Goal: Task Accomplishment & Management: Use online tool/utility

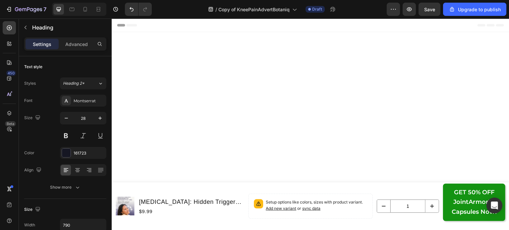
scroll to position [5256, 0]
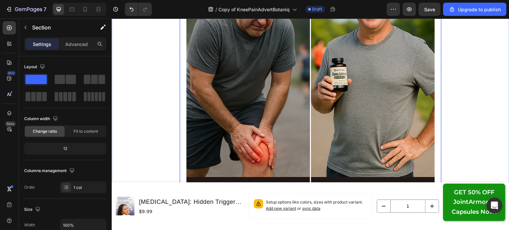
scroll to position [5521, 0]
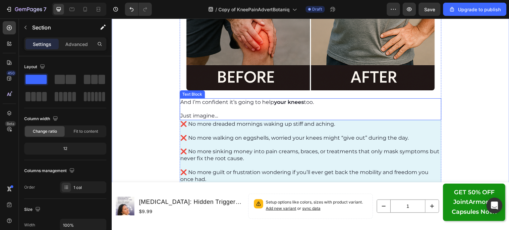
click at [226, 110] on p at bounding box center [310, 109] width 260 height 7
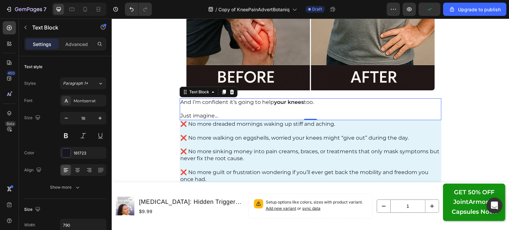
click at [229, 109] on p "Rich Text Editor. Editing area: main" at bounding box center [310, 109] width 260 height 7
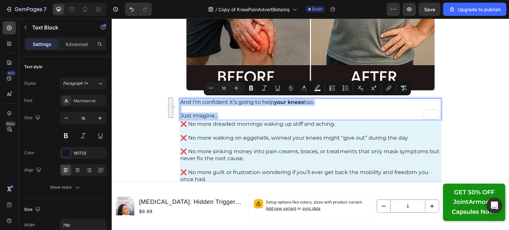
copy div "And I’m confident it’s going to help your knees too. Just imagine…"
click at [247, 118] on p "Just imagine…" at bounding box center [310, 116] width 260 height 7
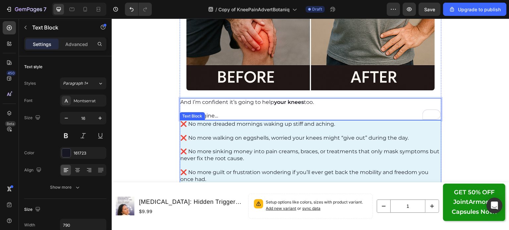
click at [247, 125] on p "❌ No more dreaded mornings waking up stiff and aching." at bounding box center [310, 124] width 260 height 7
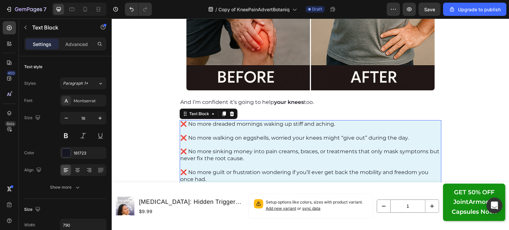
click at [247, 126] on p "❌ No more dreaded mornings waking up stiff and aching." at bounding box center [310, 124] width 260 height 7
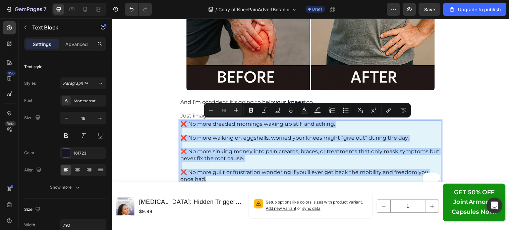
copy div "❌ No more dreaded mornings waking up stiff and aching. ❌ No more walking on egg…"
click at [237, 142] on p "Rich Text Editor. Editing area: main" at bounding box center [310, 145] width 260 height 7
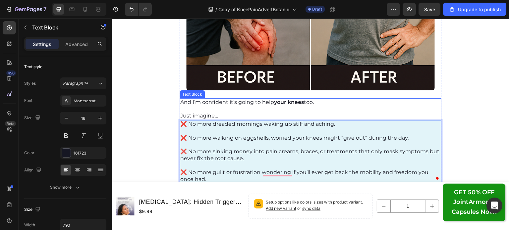
click at [229, 107] on p "Rich Text Editor. Editing area: main" at bounding box center [310, 109] width 260 height 7
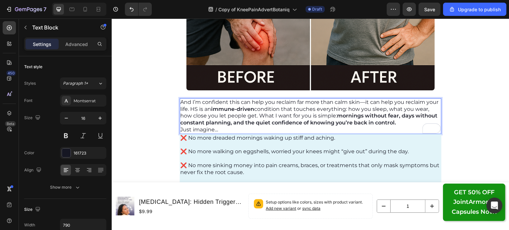
click at [189, 108] on p "And I’m confident this can help you reclaim far more than calm skin—it can help…" at bounding box center [310, 112] width 260 height 27
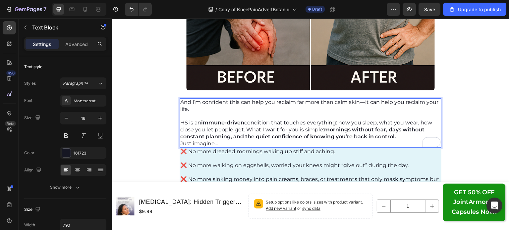
click at [244, 129] on p "HS is an immune-driven condition that touches everything: how you sleep, what y…" at bounding box center [310, 130] width 260 height 21
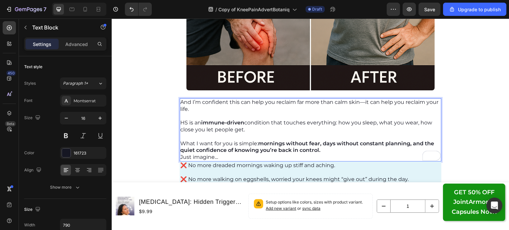
click at [332, 152] on p "What I want for you is simple: mornings without fear, days without constant pla…" at bounding box center [310, 147] width 260 height 14
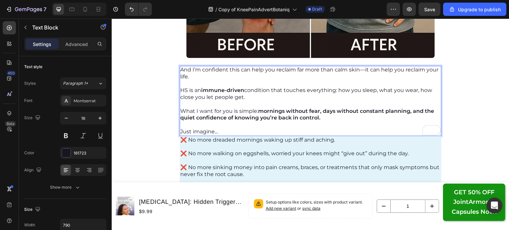
scroll to position [5554, 0]
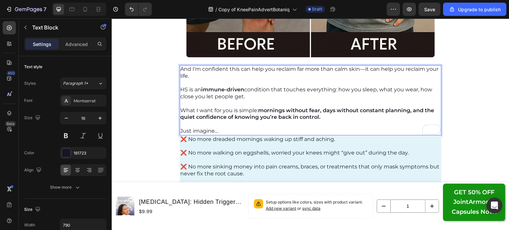
click at [269, 131] on p "Just imagine…" at bounding box center [310, 131] width 260 height 7
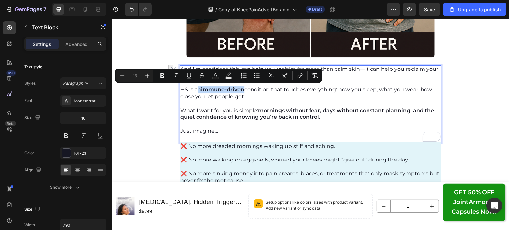
drag, startPoint x: 241, startPoint y: 90, endPoint x: 194, endPoint y: 90, distance: 47.4
click at [194, 90] on p "HS is an immune-driven condition that touches everything: how you sleep, what y…" at bounding box center [310, 93] width 260 height 14
click at [215, 89] on strong "immune-driven" at bounding box center [222, 89] width 43 height 6
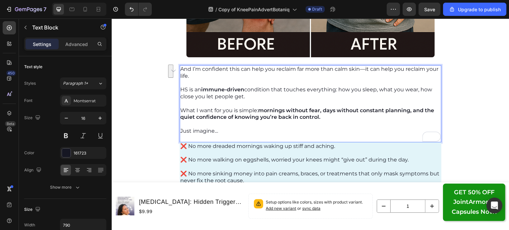
drag, startPoint x: 228, startPoint y: 93, endPoint x: 178, endPoint y: 88, distance: 50.9
click at [180, 88] on p "HS is an immune-driven condition that touches everything: how you sleep, what y…" at bounding box center [310, 93] width 260 height 14
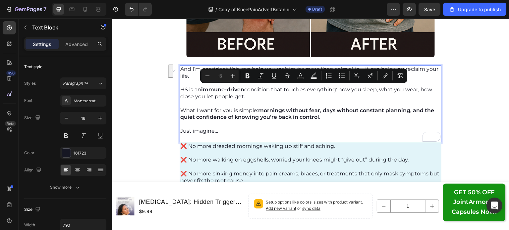
copy p "HS is an immune-driven condition that touches everything: how you sleep, what y…"
click at [358, 104] on p "Rich Text Editor. Editing area: main" at bounding box center [310, 103] width 260 height 7
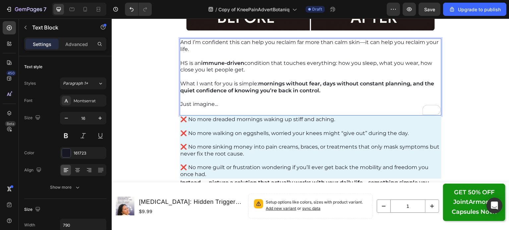
scroll to position [4097, 0]
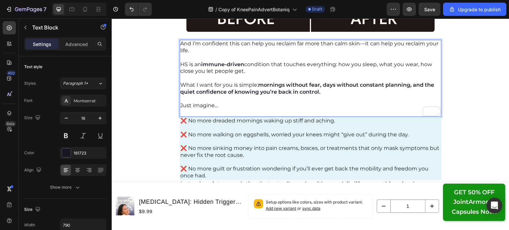
click at [252, 75] on p "Rich Text Editor. Editing area: main" at bounding box center [310, 78] width 260 height 7
click at [242, 71] on p "HS is an immune-driven condition that touches everything: how you sleep, what y…" at bounding box center [310, 68] width 260 height 14
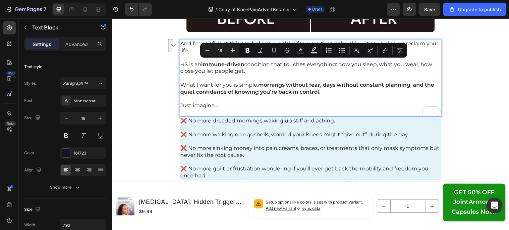
drag, startPoint x: 245, startPoint y: 71, endPoint x: 245, endPoint y: 64, distance: 7.6
click at [245, 64] on p "HS is an immune-driven condition that touches everything: how you sleep, what y…" at bounding box center [310, 68] width 260 height 14
copy p "condition that touches everything: how you sleep, what you wear, how close you …"
click at [229, 76] on p "Rich Text Editor. Editing area: main" at bounding box center [310, 78] width 260 height 7
drag, startPoint x: 242, startPoint y: 70, endPoint x: 176, endPoint y: 64, distance: 65.9
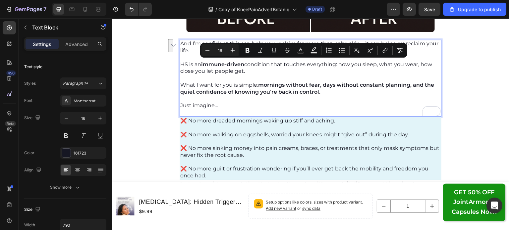
click at [179, 64] on div "And I’m confident this can help you reclaim far more than calm skin—it can help…" at bounding box center [310, 78] width 262 height 77
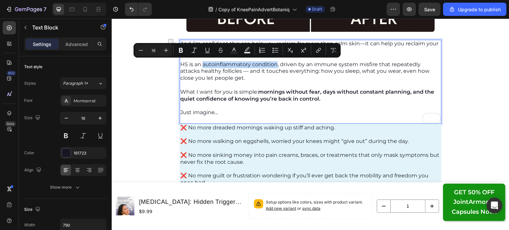
drag, startPoint x: 200, startPoint y: 64, endPoint x: 273, endPoint y: 62, distance: 72.6
click at [273, 62] on p "HS is an autoinflammatory condition, driven by an immune system misfire that re…" at bounding box center [310, 71] width 260 height 21
click at [181, 52] on icon "Editor contextual toolbar" at bounding box center [181, 50] width 4 height 5
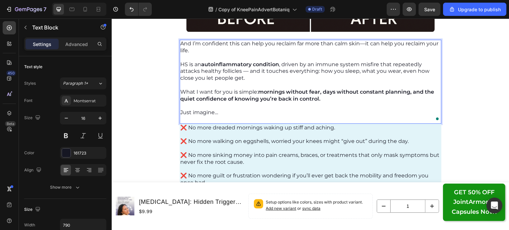
click at [306, 62] on p "HS is an autoinflammatory condition , driven by an immune system misfire that r…" at bounding box center [310, 71] width 260 height 21
drag, startPoint x: 313, startPoint y: 63, endPoint x: 375, endPoint y: 64, distance: 62.3
click at [375, 64] on p "HS is an autoinflammatory condition , driven by an immune system misfire that r…" at bounding box center [310, 71] width 260 height 21
click at [64, 135] on button at bounding box center [66, 136] width 12 height 12
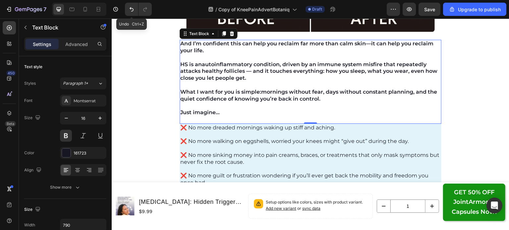
click at [128, 11] on icon "Undo/Redo" at bounding box center [131, 9] width 7 height 7
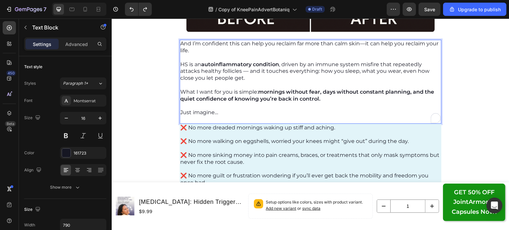
click at [361, 73] on p "HS is an autoinflammatory condition , driven by an immune system misfire that r…" at bounding box center [310, 71] width 260 height 21
drag, startPoint x: 315, startPoint y: 64, endPoint x: 375, endPoint y: 65, distance: 59.9
click at [375, 65] on p "HS is an autoinflammatory condition , driven by an immune system misfire that r…" at bounding box center [310, 71] width 260 height 21
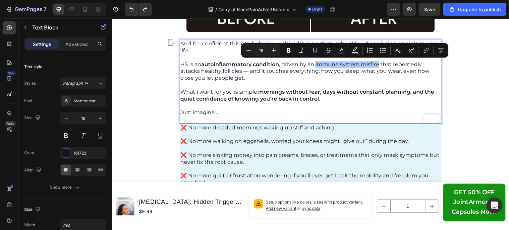
click at [290, 51] on icon "Editor contextual toolbar" at bounding box center [288, 50] width 4 height 5
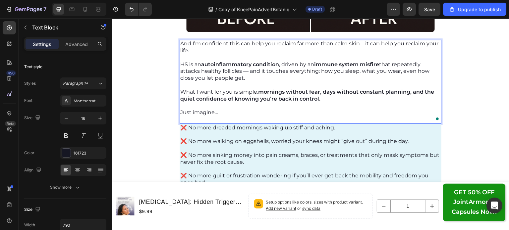
click at [299, 76] on p "HS is an autoinflammatory condition , driven by an immune system misfire that r…" at bounding box center [310, 71] width 260 height 21
click at [284, 89] on strong "mornings without fear, days without constant planning, and the quiet confidence…" at bounding box center [307, 95] width 254 height 13
click at [235, 139] on p "❌ No more walking on eggshells, worried your knees might “give out” during the …" at bounding box center [310, 141] width 260 height 7
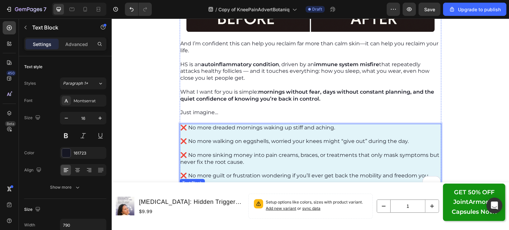
scroll to position [4164, 0]
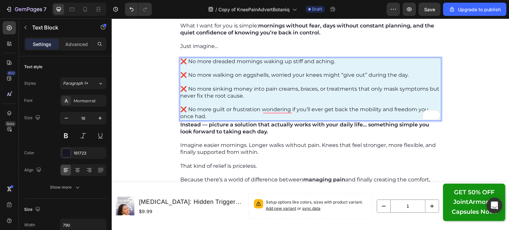
click at [213, 101] on p "To enrich screen reader interactions, please activate Accessibility in Grammarl…" at bounding box center [310, 102] width 260 height 7
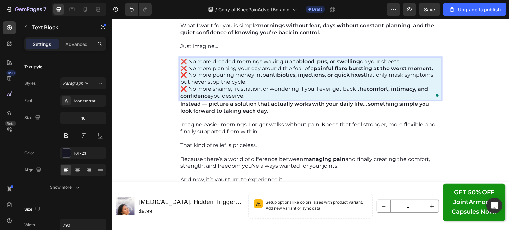
click at [405, 61] on p "❌ No more dreaded mornings waking up to blood, pus, or swelling on your sheets.…" at bounding box center [310, 78] width 260 height 41
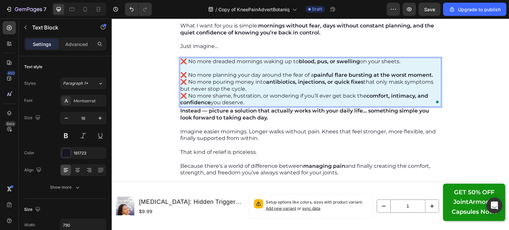
click at [433, 75] on p "⁠⁠⁠⁠⁠⁠⁠ ❌ No more planning your day around the fear of a painful flare bursting…" at bounding box center [310, 85] width 260 height 41
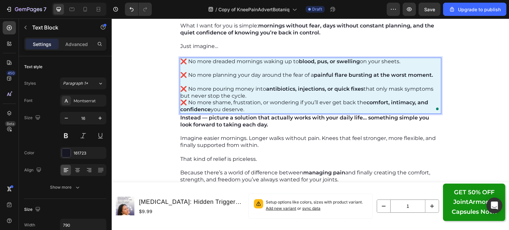
click at [344, 95] on p "⁠⁠⁠⁠⁠⁠⁠ ❌ No more pouring money into antibiotics, injections, or quick fixes th…" at bounding box center [310, 96] width 260 height 34
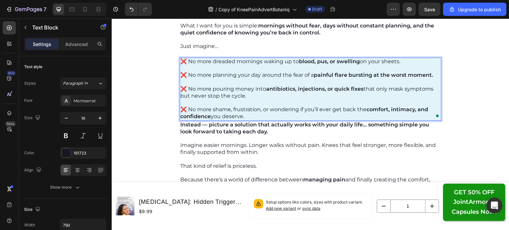
click at [299, 114] on p "⁠⁠⁠⁠⁠⁠⁠ ❌ No more shame, frustration, or wondering if you’ll ever get back the …" at bounding box center [310, 109] width 260 height 21
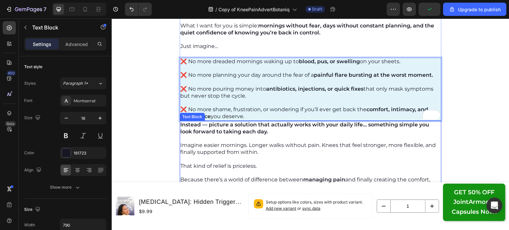
click at [244, 140] on p at bounding box center [310, 138] width 260 height 7
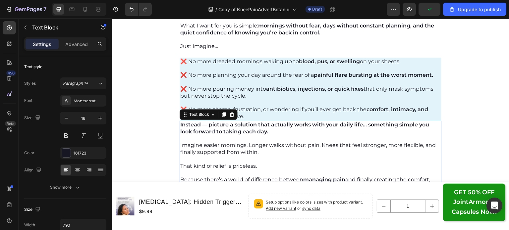
scroll to position [4197, 0]
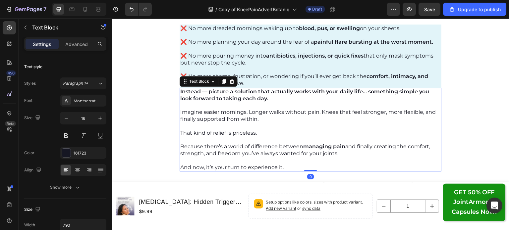
click at [245, 109] on p "Imagine easier mornings. Longer walks without pain. Knees that feel stronger, m…" at bounding box center [310, 116] width 260 height 14
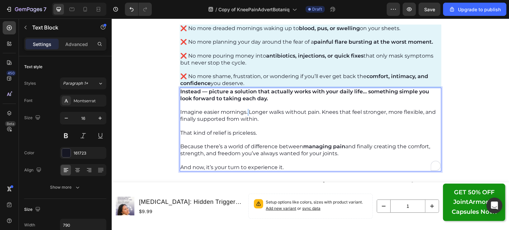
click at [245, 109] on p "Imagine easier mornings. Longer walks without pain. Knees that feel stronger, m…" at bounding box center [310, 116] width 260 height 14
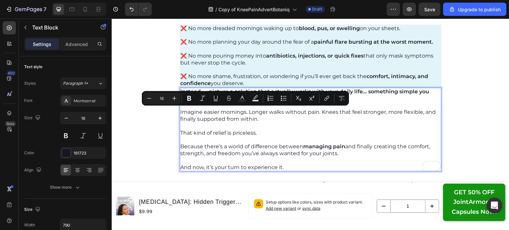
click at [242, 111] on p "Imagine easier mornings. Longer walks without pain. Knees that feel stronger, m…" at bounding box center [310, 116] width 260 height 14
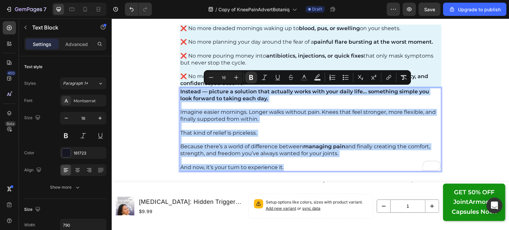
copy div "Instead — picture a solution that actually works with your daily life… somethin…"
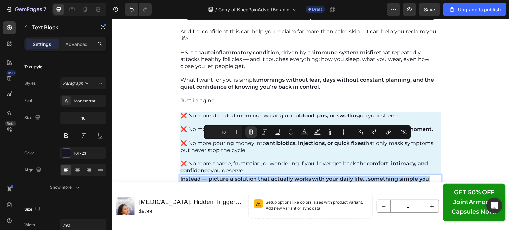
scroll to position [4164, 0]
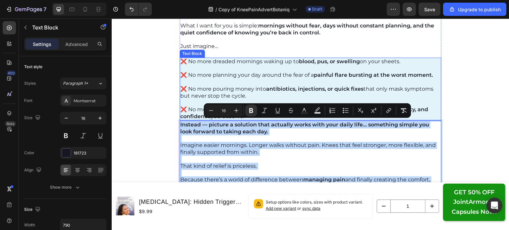
click at [244, 87] on p "❌ No more pouring money into antibiotics, injections, or quick fixes that only …" at bounding box center [310, 89] width 260 height 21
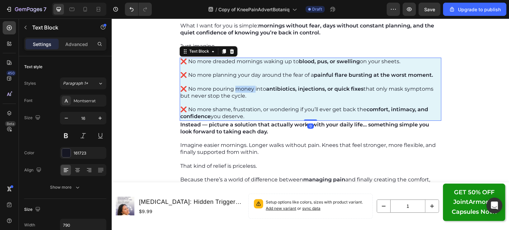
click at [244, 87] on p "❌ No more pouring money into antibiotics, injections, or quick fixes that only …" at bounding box center [310, 89] width 260 height 21
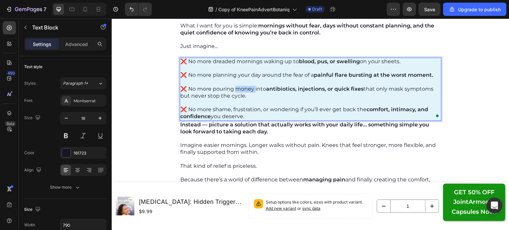
copy div "❌ No more dreaded mornings waking up to blood, pus, or swelling on your sheets.…"
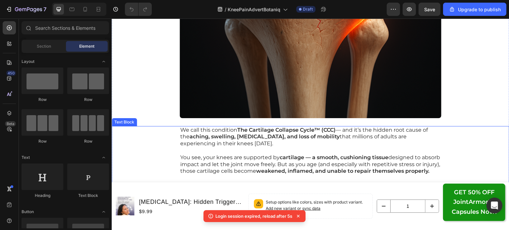
scroll to position [1623, 0]
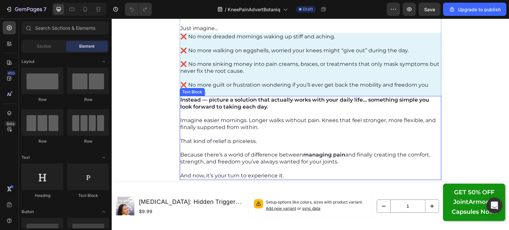
scroll to position [5438, 0]
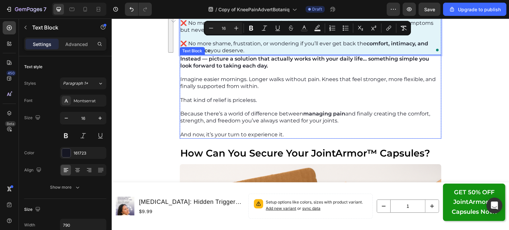
scroll to position [4230, 0]
click at [262, 110] on p "Because there’s a world of difference between managing pain and finally creatin…" at bounding box center [310, 117] width 260 height 14
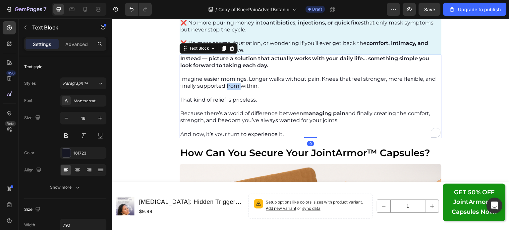
click at [231, 87] on p "Imagine easier mornings. Longer walks without pain. Knees that feel stronger, m…" at bounding box center [310, 83] width 260 height 14
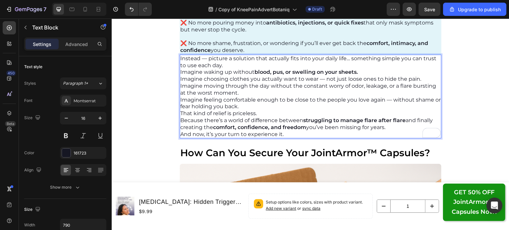
click at [234, 64] on p "Instead — picture a solution that actually fits into your daily life… something…" at bounding box center [310, 62] width 260 height 14
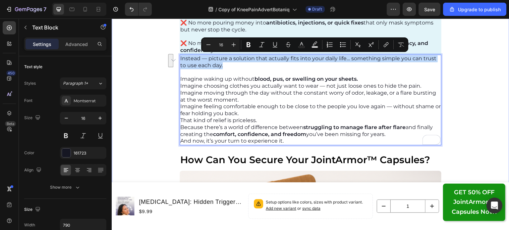
drag, startPoint x: 230, startPoint y: 65, endPoint x: 176, endPoint y: 58, distance: 54.7
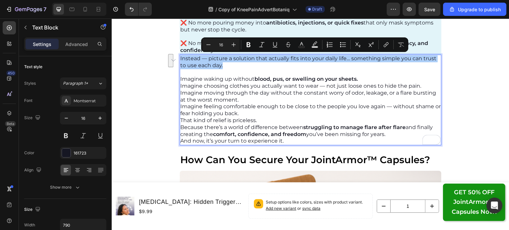
click at [250, 45] on icon "Editor contextual toolbar" at bounding box center [248, 44] width 7 height 7
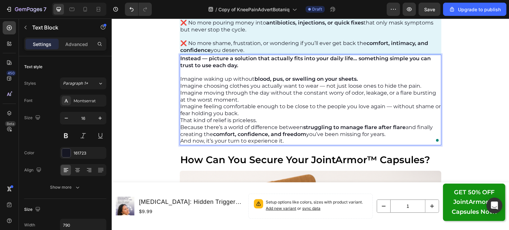
click at [361, 76] on p "Imagine waking up without blood, pus, or swelling on your sheets. Imagine choos…" at bounding box center [310, 96] width 260 height 41
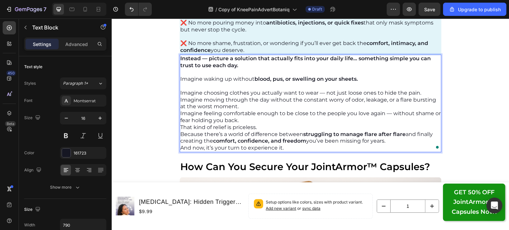
click at [424, 92] on p "⁠⁠⁠⁠⁠⁠⁠ Imagine choosing clothes you actually want to wear — not just loose one…" at bounding box center [310, 103] width 260 height 41
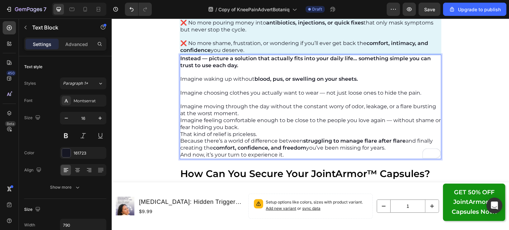
click at [333, 113] on p "⁠⁠⁠⁠⁠⁠⁠ Imagine moving through the day without the constant worry of odor, leak…" at bounding box center [310, 114] width 260 height 34
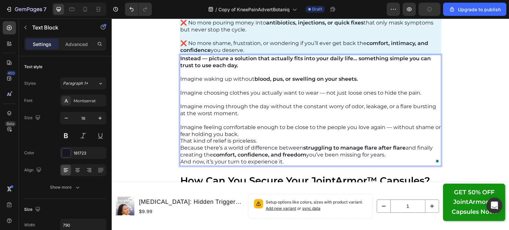
click at [288, 134] on p "⁠⁠⁠⁠⁠⁠⁠ Imagine feeling comfortable enough to be close to the people you love a…" at bounding box center [310, 127] width 260 height 21
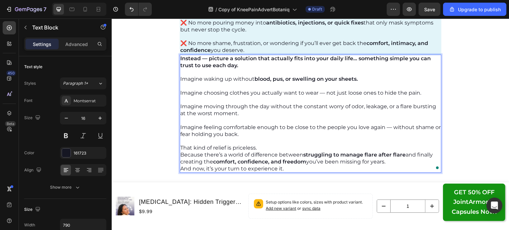
click at [291, 148] on p "That kind of relief is priceless." at bounding box center [310, 148] width 260 height 7
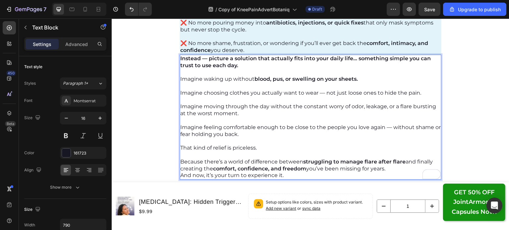
click at [394, 166] on p "Because there’s a world of difference between struggling to manage flare after …" at bounding box center [310, 166] width 260 height 14
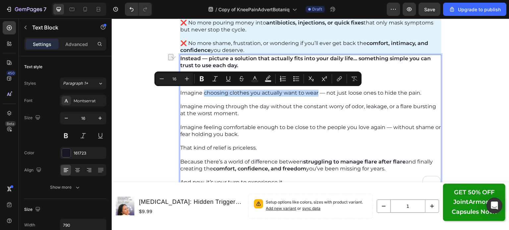
drag, startPoint x: 201, startPoint y: 92, endPoint x: 315, endPoint y: 92, distance: 114.6
click at [315, 92] on p "Imagine choosing clothes you actually want to wear — not just loose ones to hid…" at bounding box center [310, 90] width 260 height 14
click at [202, 80] on icon "Editor contextual toolbar" at bounding box center [201, 79] width 7 height 7
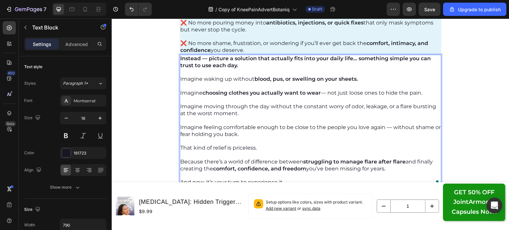
click at [223, 113] on p "Imagine moving through the day without the constant worry of odor, leakage, or …" at bounding box center [310, 107] width 260 height 21
drag, startPoint x: 325, startPoint y: 106, endPoint x: 433, endPoint y: 109, distance: 108.3
click at [433, 109] on p "Imagine moving through the day without the constant worry of odor, leakage, or …" at bounding box center [310, 107] width 260 height 21
drag, startPoint x: 335, startPoint y: 104, endPoint x: 333, endPoint y: 116, distance: 12.0
click at [333, 117] on p "Imagine feeling comfortable enough to be close to the people you love again — w…" at bounding box center [310, 127] width 260 height 21
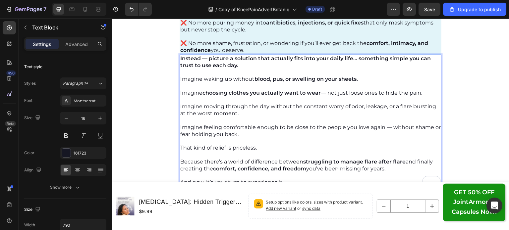
click at [329, 106] on p "Imagine moving through the day without the constant worry of odor, leakage, or …" at bounding box center [310, 107] width 260 height 21
drag, startPoint x: 325, startPoint y: 106, endPoint x: 432, endPoint y: 105, distance: 107.3
click at [432, 105] on p "Imagine moving through the day without the constant worry of odor, leakage, or …" at bounding box center [310, 107] width 260 height 21
click at [223, 126] on p "Imagine feeling comfortable enough to be close to the people you love again — w…" at bounding box center [310, 127] width 260 height 21
drag, startPoint x: 389, startPoint y: 127, endPoint x: 397, endPoint y: 133, distance: 9.9
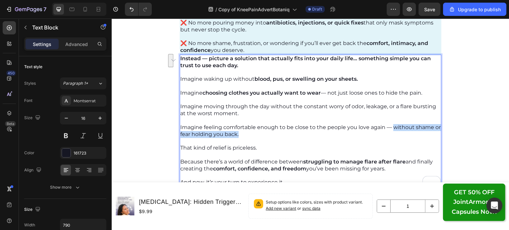
click at [397, 133] on p "Imagine feeling comfortable enough to be close to the people you love again — w…" at bounding box center [310, 127] width 260 height 21
click at [261, 143] on p "To enrich screen reader interactions, please activate Accessibility in Grammarl…" at bounding box center [310, 141] width 260 height 7
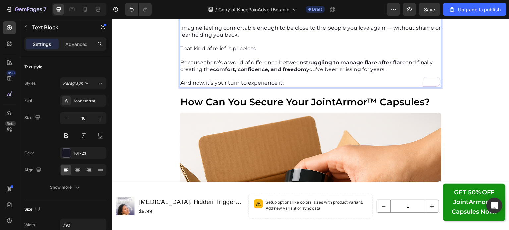
scroll to position [4263, 0]
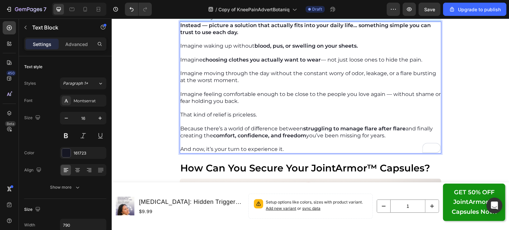
click at [207, 94] on p "Imagine feeling comfortable enough to be close to the people you love again — w…" at bounding box center [310, 94] width 260 height 21
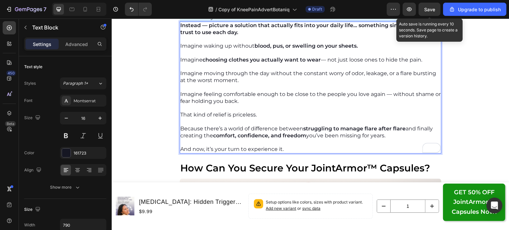
click at [432, 10] on span "Save" at bounding box center [429, 10] width 11 height 6
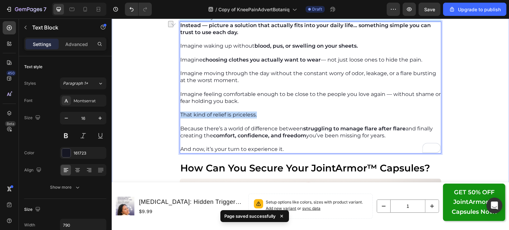
drag, startPoint x: 255, startPoint y: 114, endPoint x: 175, endPoint y: 114, distance: 79.8
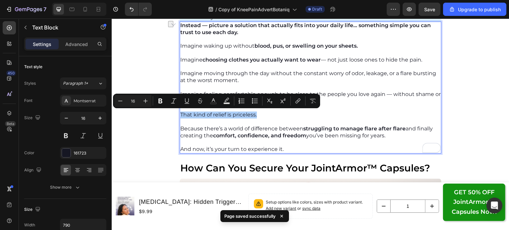
click at [163, 99] on icon "Editor contextual toolbar" at bounding box center [160, 101] width 7 height 7
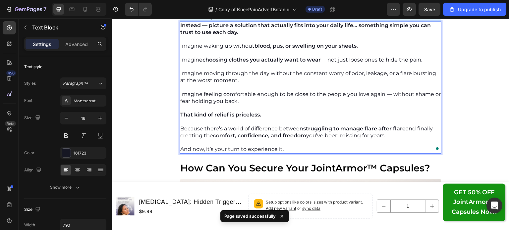
click at [229, 121] on p "To enrich screen reader interactions, please activate Accessibility in Grammarl…" at bounding box center [310, 122] width 260 height 7
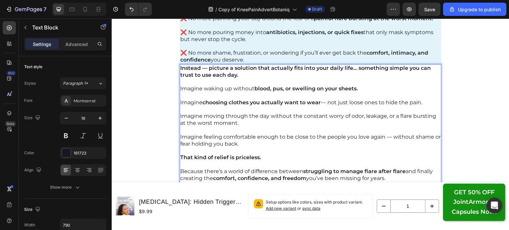
scroll to position [4230, 0]
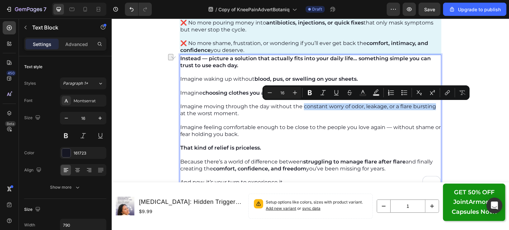
drag, startPoint x: 300, startPoint y: 106, endPoint x: 432, endPoint y: 108, distance: 131.5
click at [432, 108] on p "Imagine moving through the day without the constant worry of odor, leakage, or …" at bounding box center [310, 107] width 260 height 21
click at [314, 92] on button "Bold" at bounding box center [310, 93] width 12 height 12
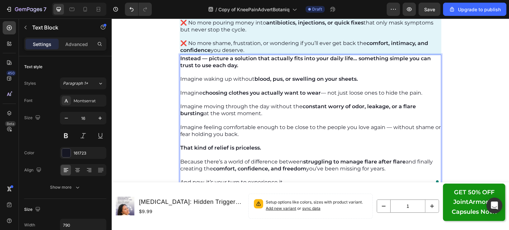
click at [314, 115] on p "Imagine moving through the day without the constant worry of odor, leakage, or …" at bounding box center [310, 107] width 260 height 21
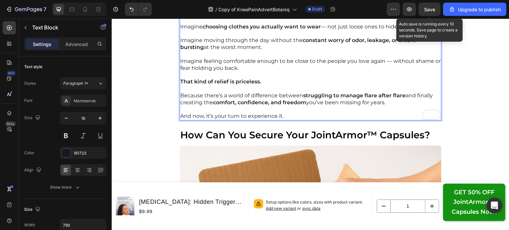
click at [428, 10] on span "Save" at bounding box center [429, 10] width 11 height 6
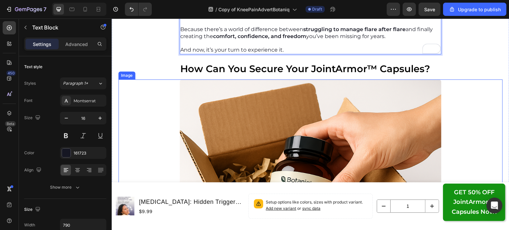
scroll to position [4395, 0]
